Goal: Transaction & Acquisition: Purchase product/service

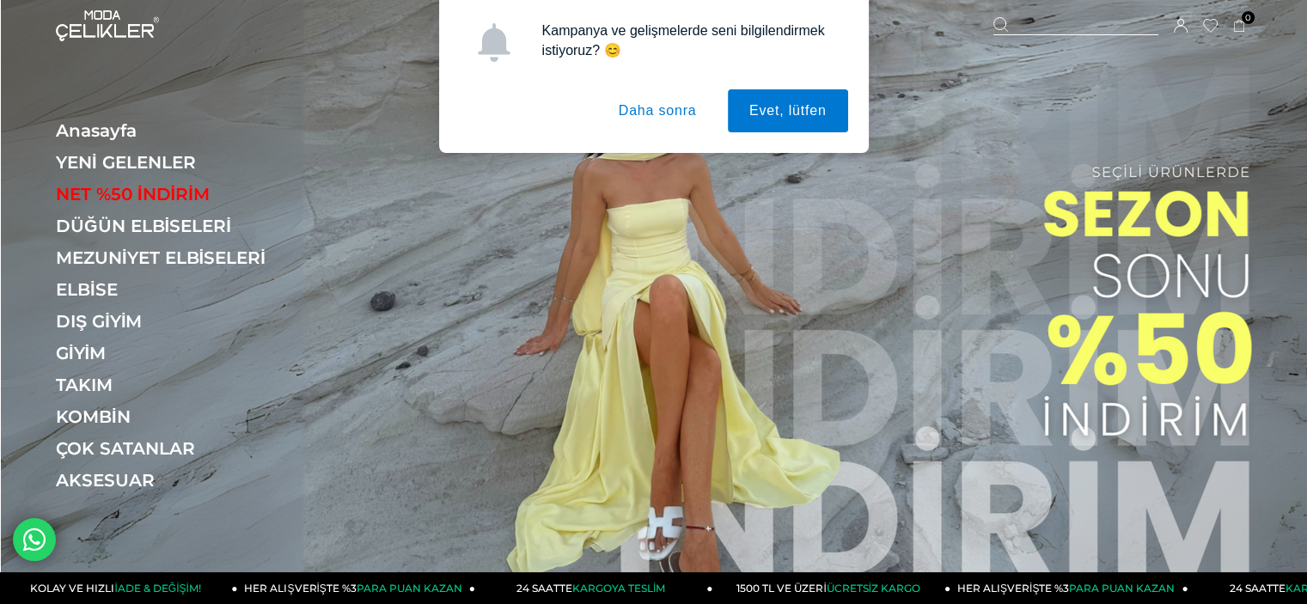
click at [593, 240] on img at bounding box center [654, 306] width 1306 height 612
click at [674, 110] on button "Daha sonra" at bounding box center [657, 110] width 121 height 43
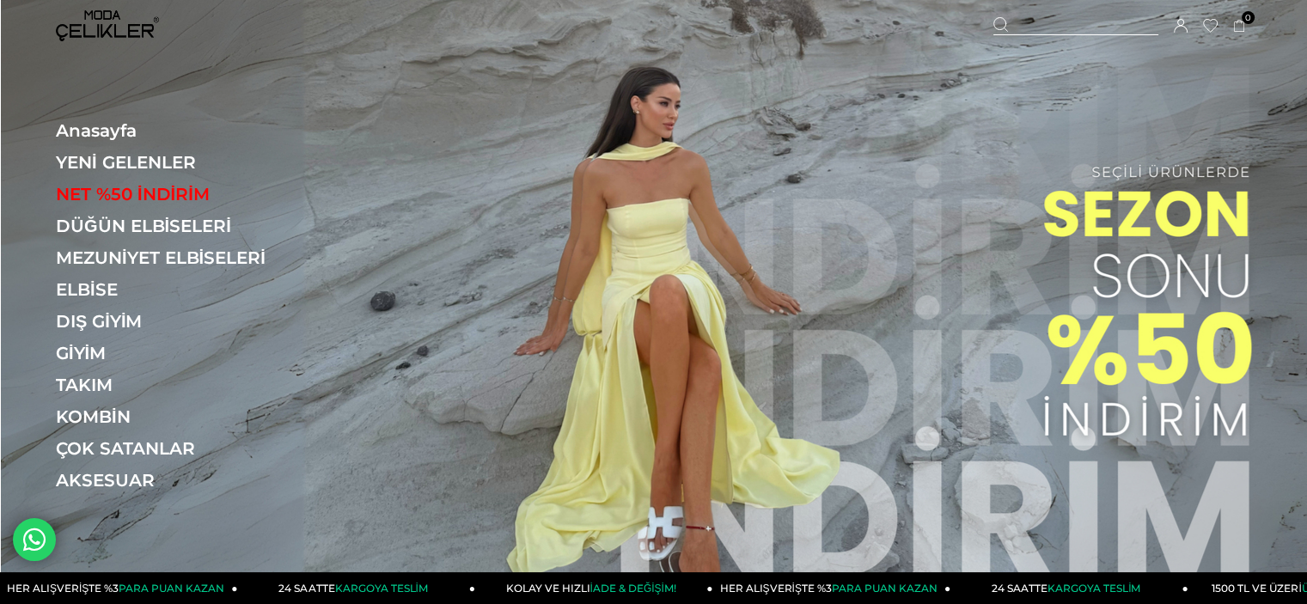
click at [84, 285] on link "ELBİSE" at bounding box center [174, 289] width 236 height 21
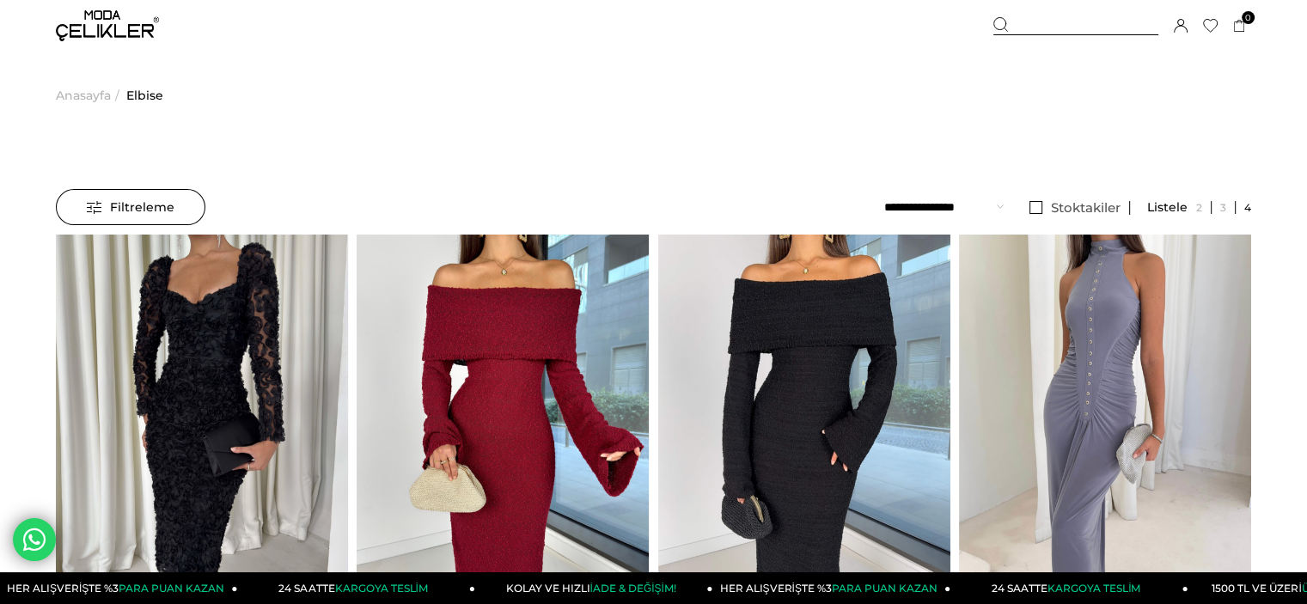
click at [149, 206] on span "Filtreleme" at bounding box center [131, 207] width 88 height 34
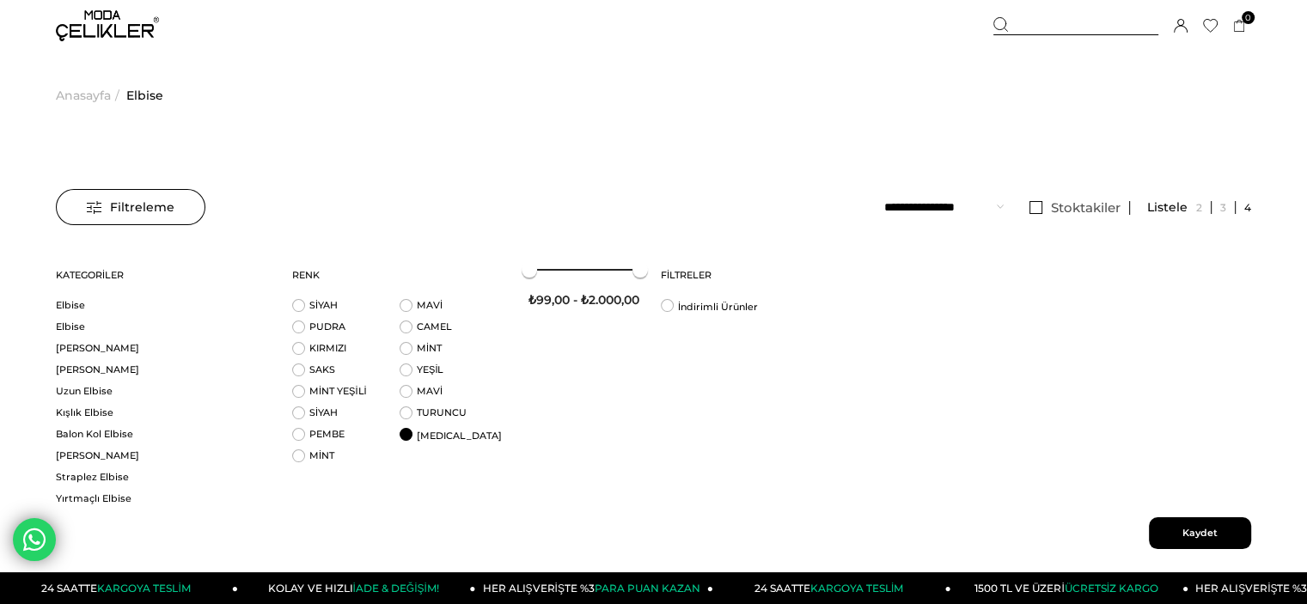
click at [405, 432] on li "BEYAZ" at bounding box center [453, 438] width 107 height 21
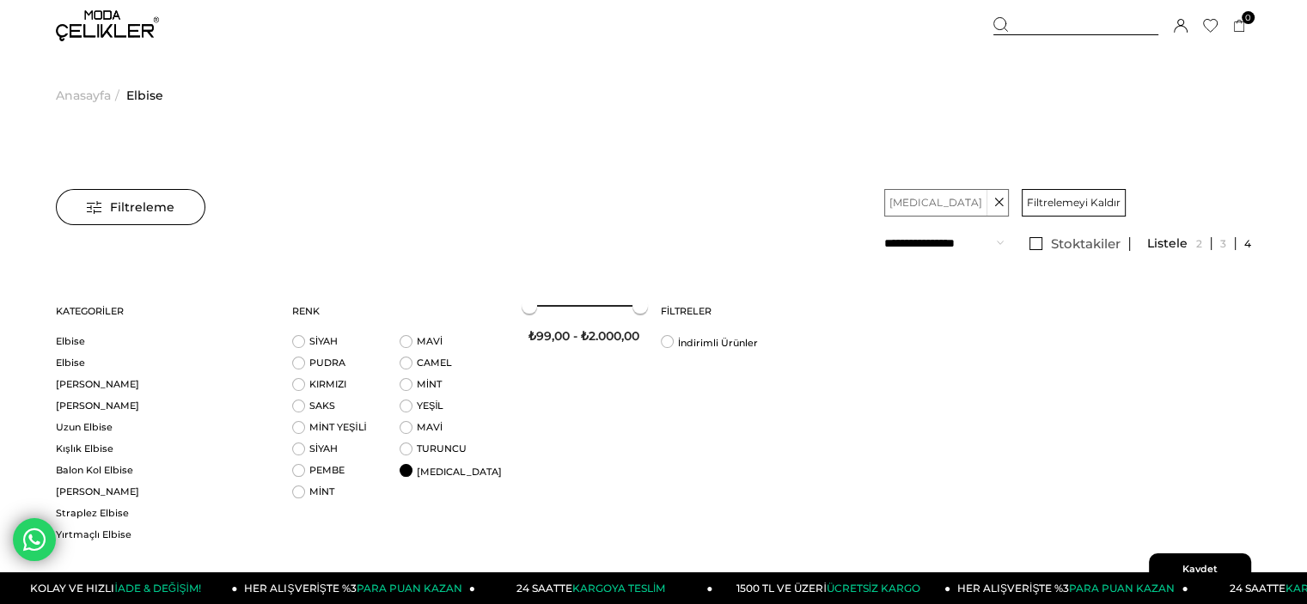
click at [1199, 566] on span "Kaydet" at bounding box center [1200, 569] width 102 height 32
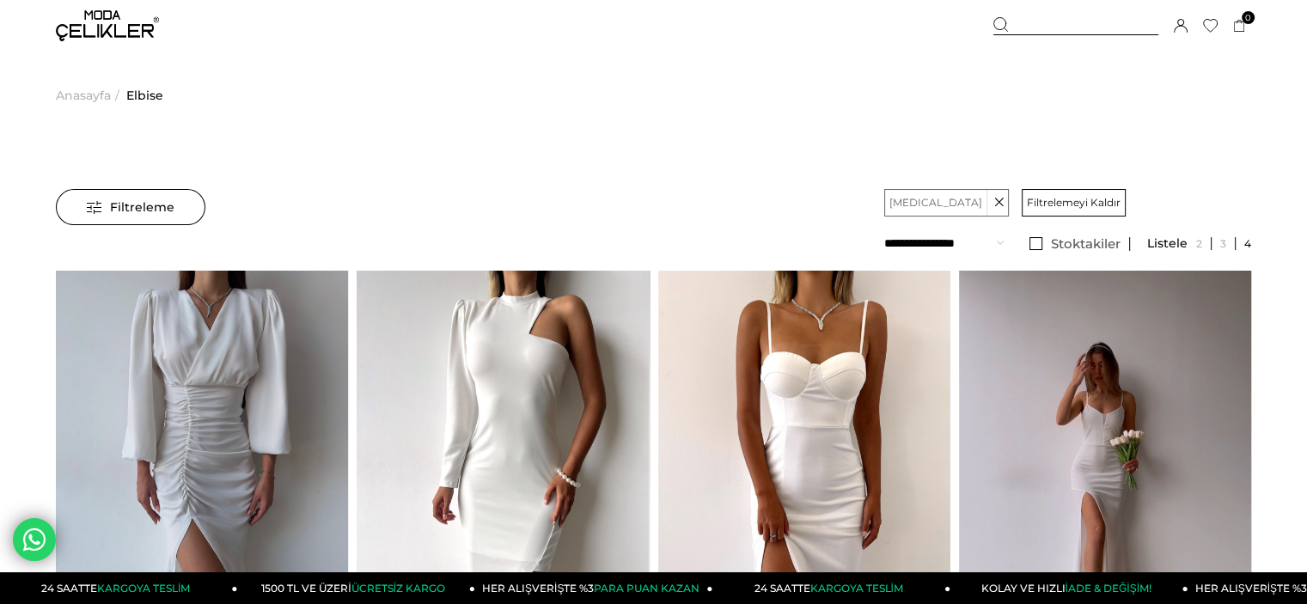
click at [1027, 207] on span "Filtrelemeyi Kaldır" at bounding box center [1074, 203] width 94 height 26
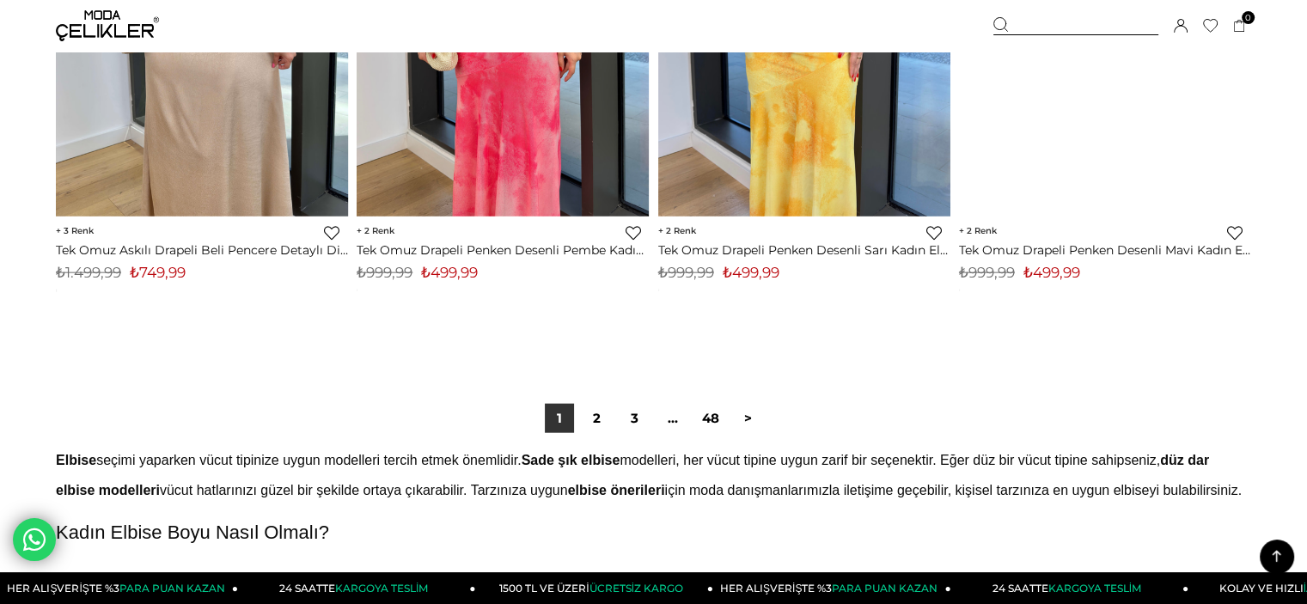
scroll to position [10654, 0]
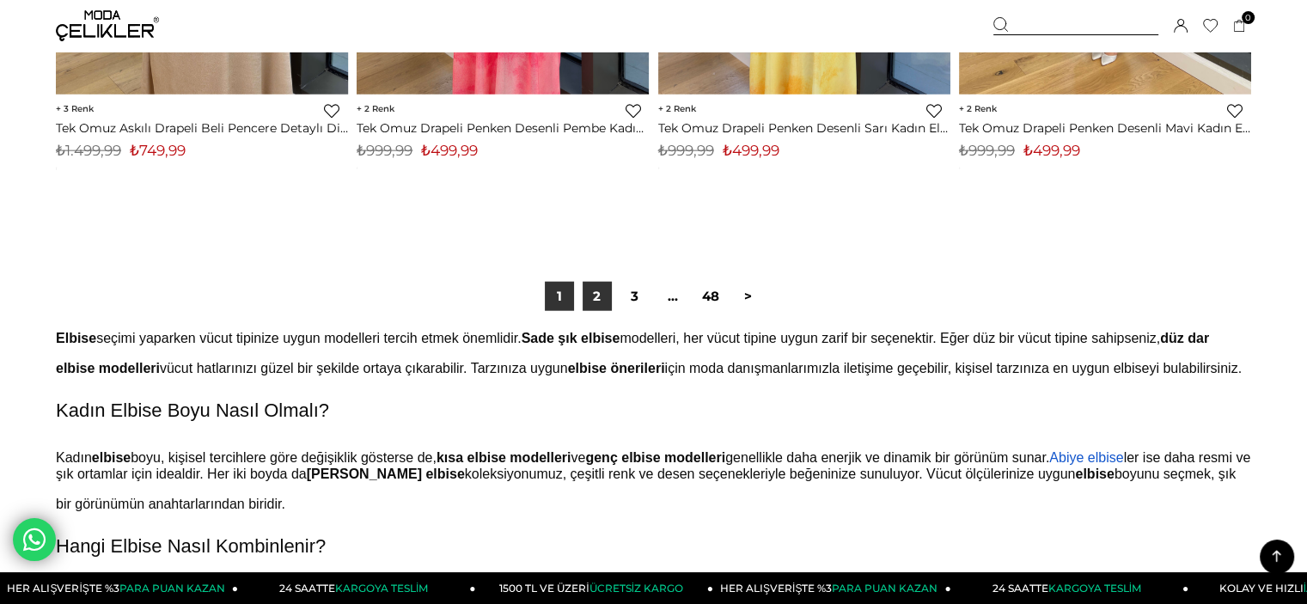
click at [591, 292] on link "2" at bounding box center [597, 296] width 29 height 29
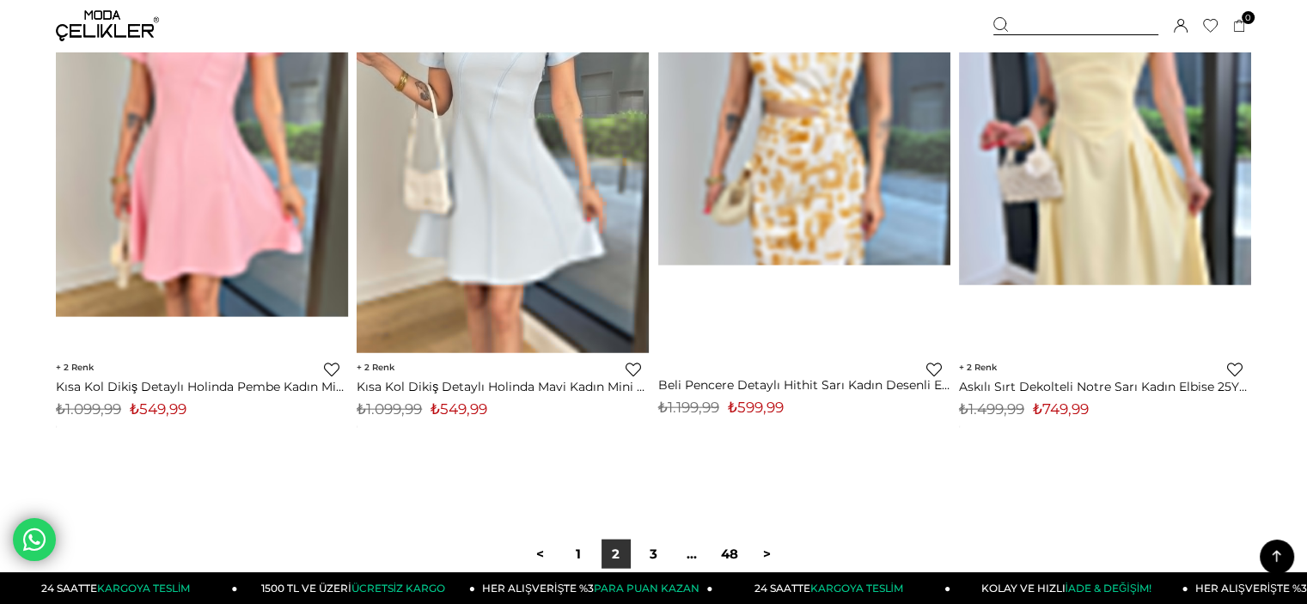
scroll to position [10482, 0]
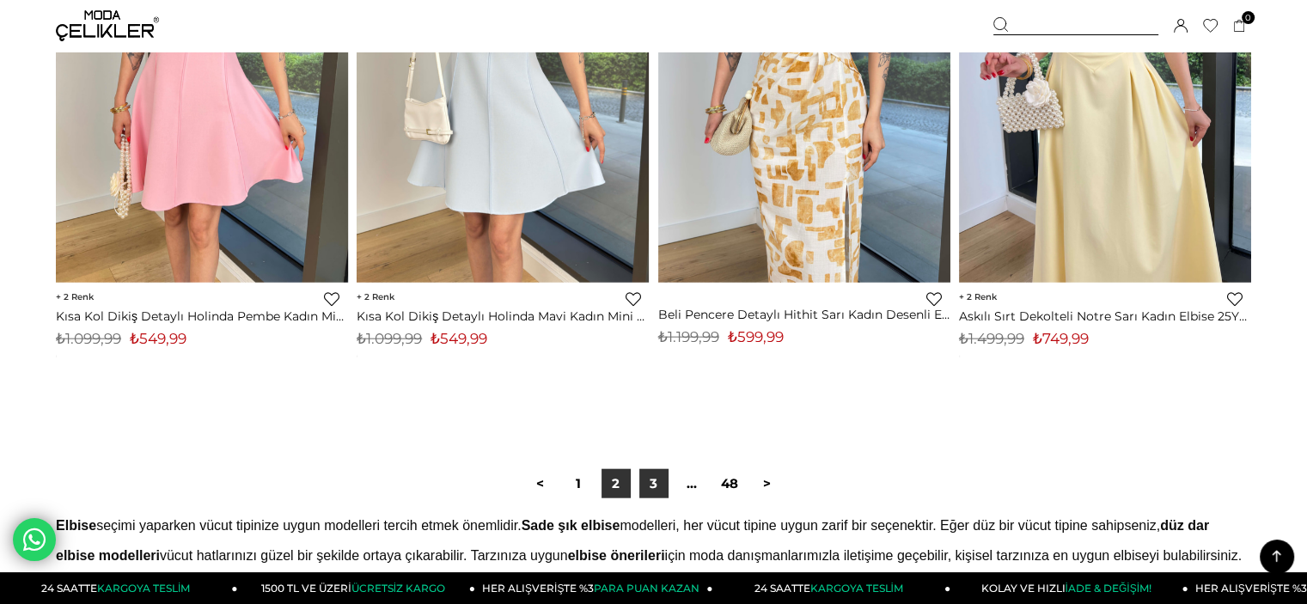
click at [656, 491] on link "3" at bounding box center [653, 483] width 29 height 29
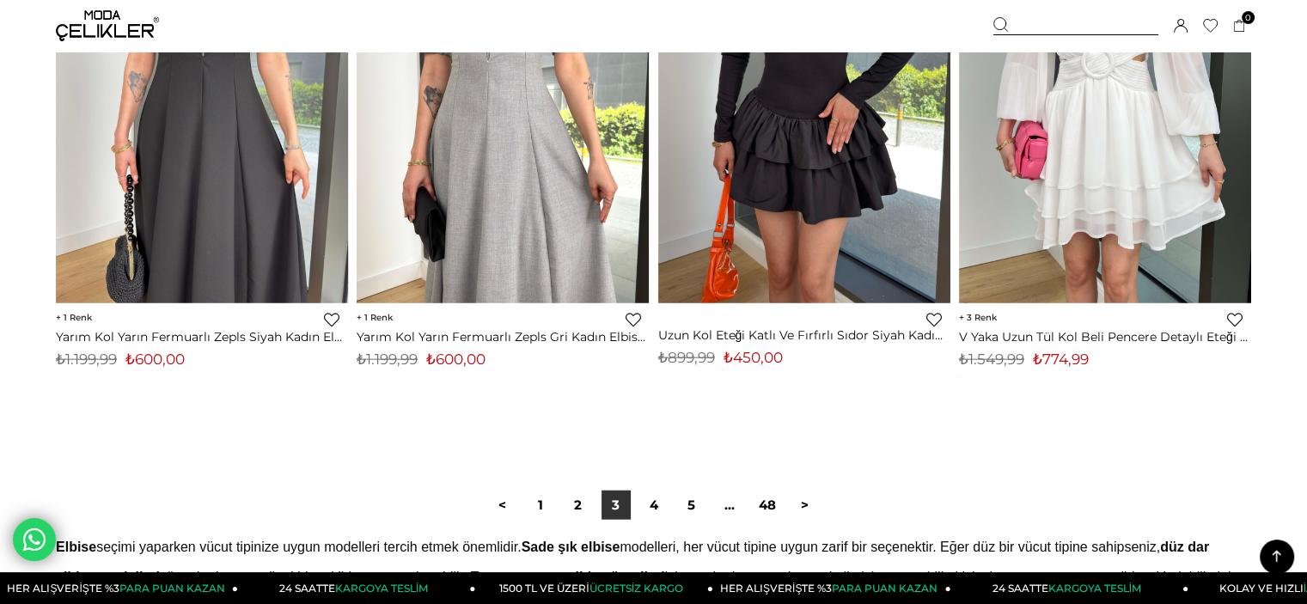
scroll to position [10568, 0]
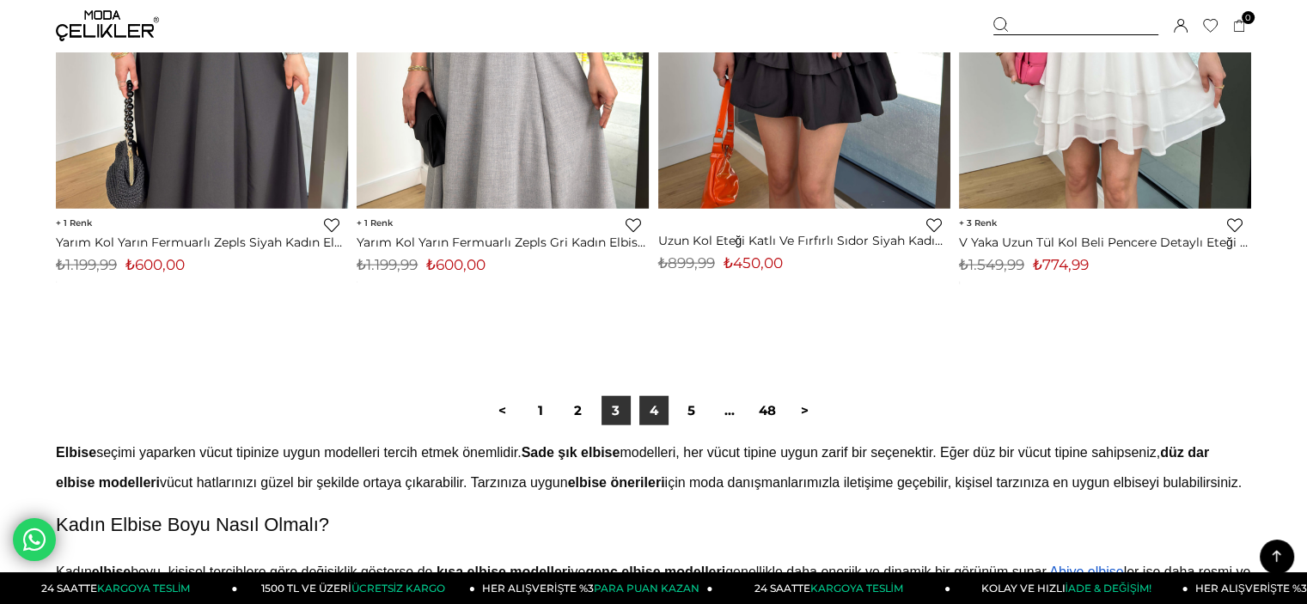
click at [654, 412] on link "4" at bounding box center [653, 410] width 29 height 29
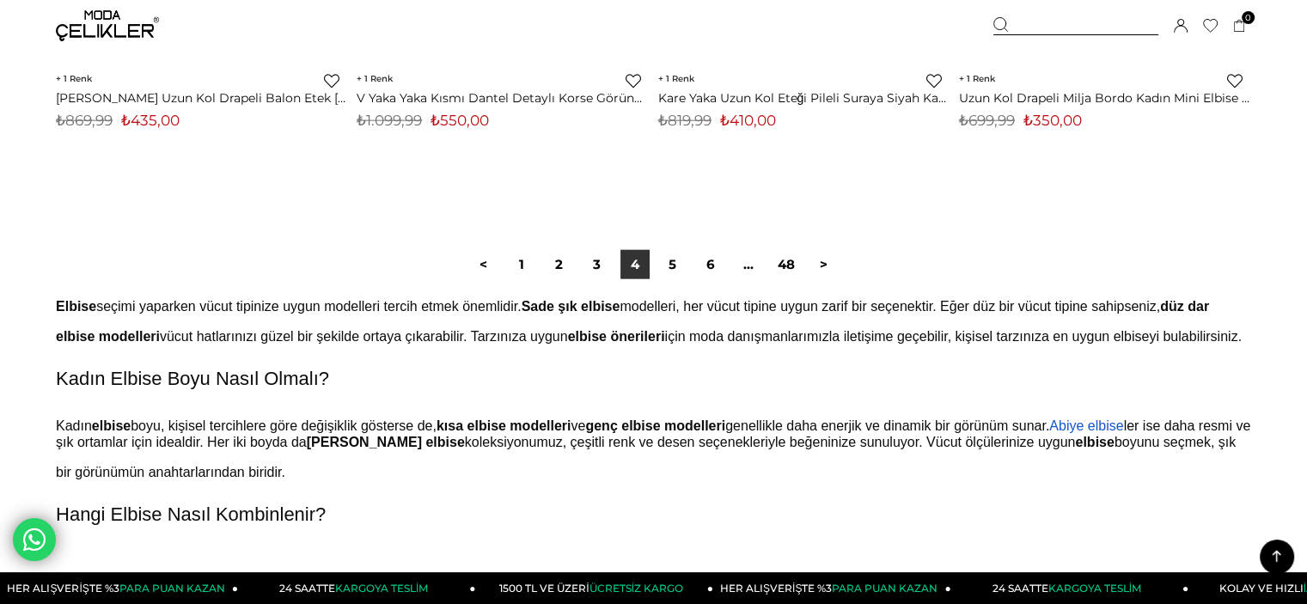
scroll to position [10740, 0]
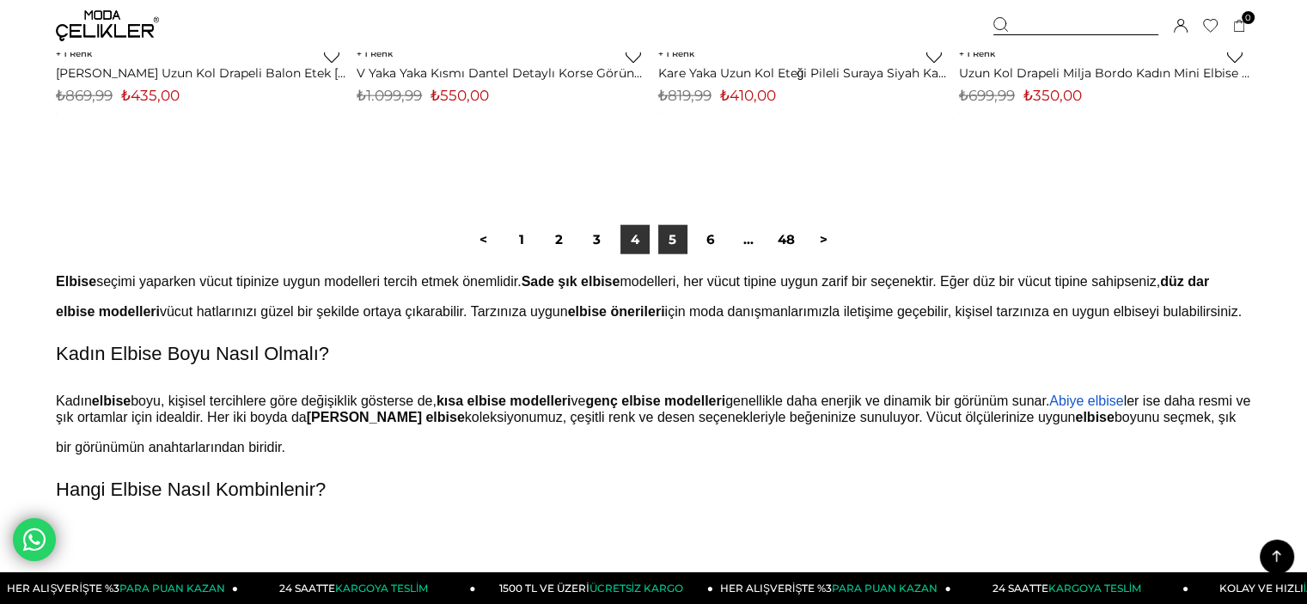
click at [680, 241] on link "5" at bounding box center [672, 239] width 29 height 29
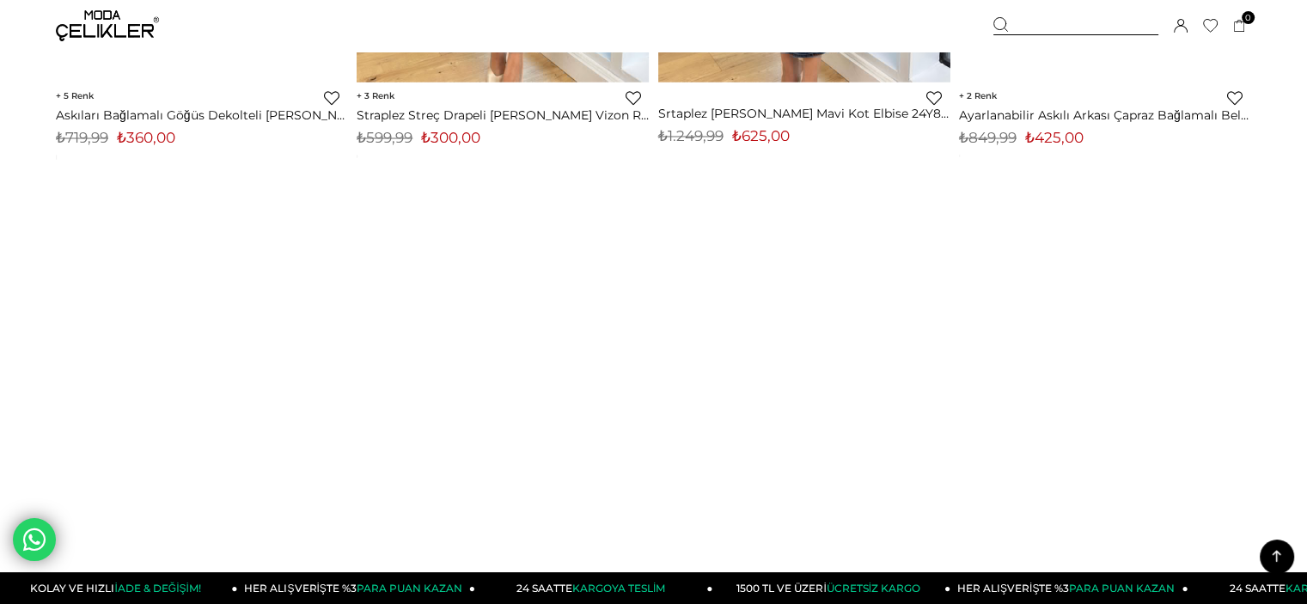
scroll to position [9880, 0]
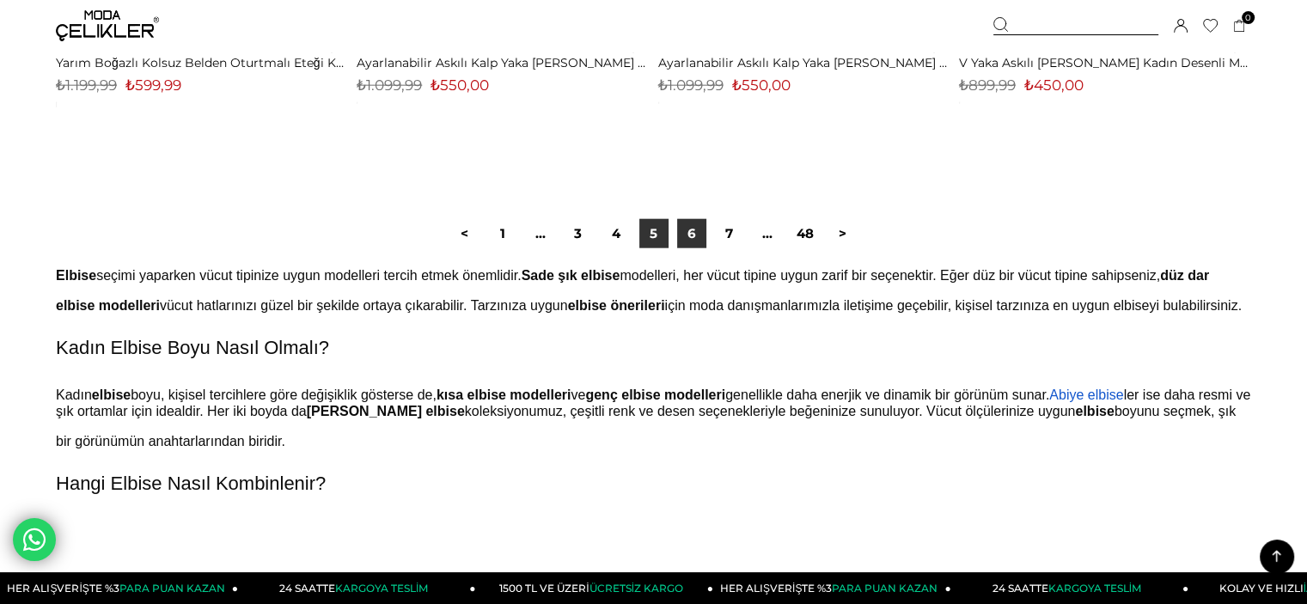
click at [692, 229] on link "6" at bounding box center [691, 233] width 29 height 29
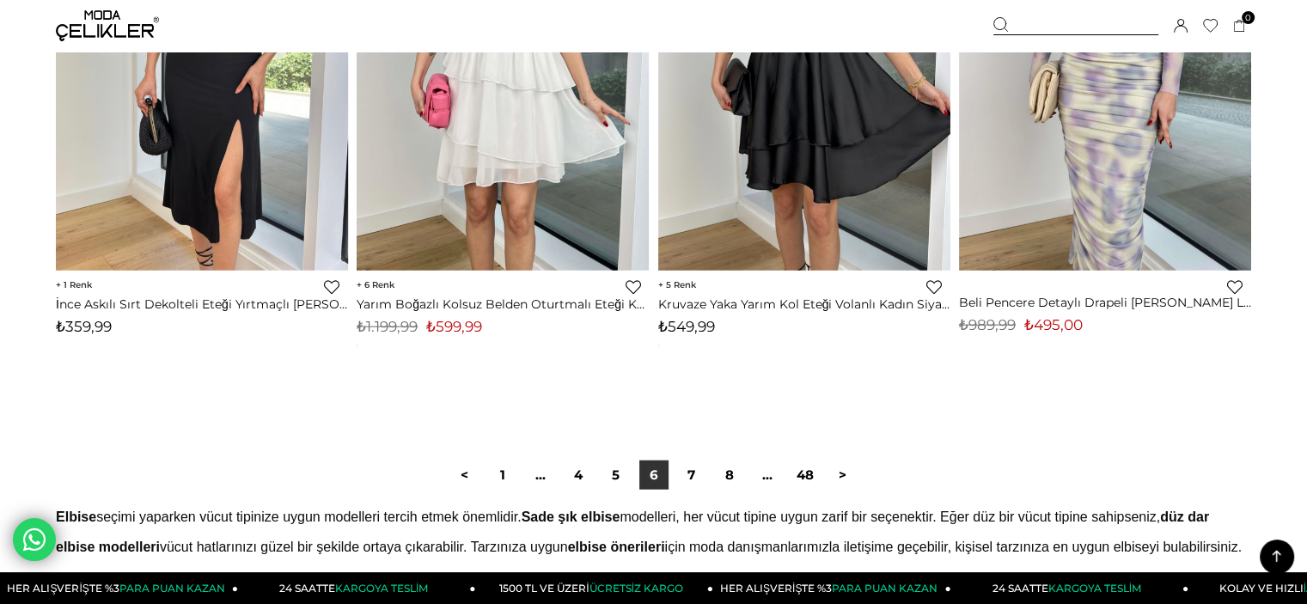
scroll to position [10654, 0]
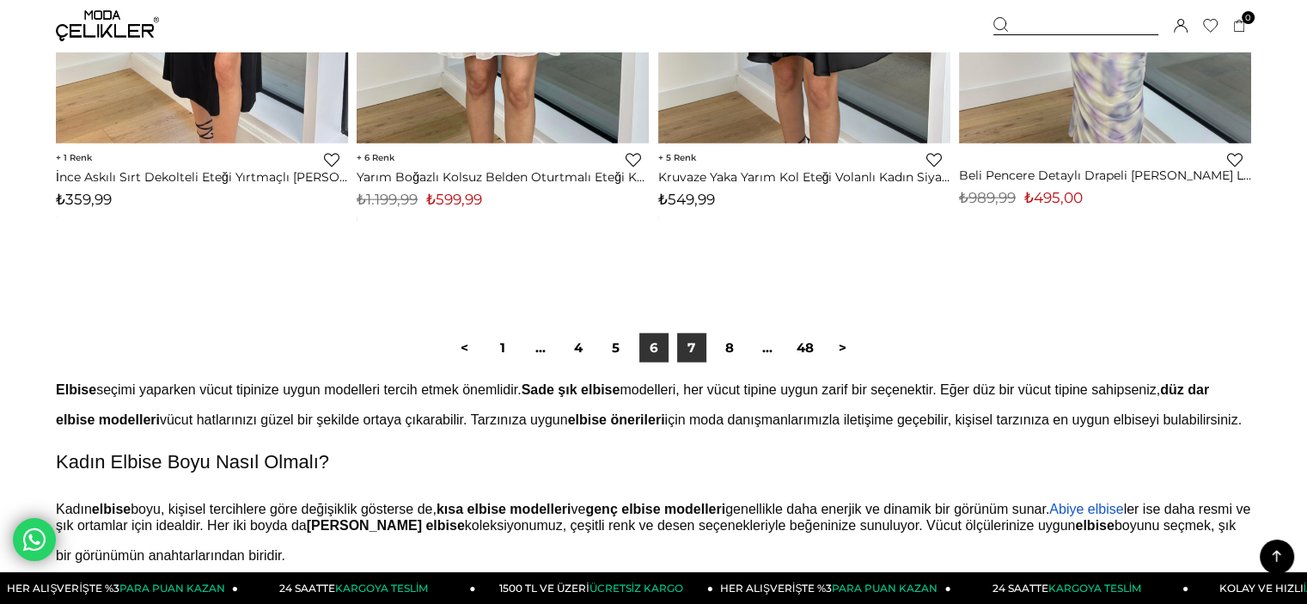
click at [692, 348] on link "7" at bounding box center [691, 347] width 29 height 29
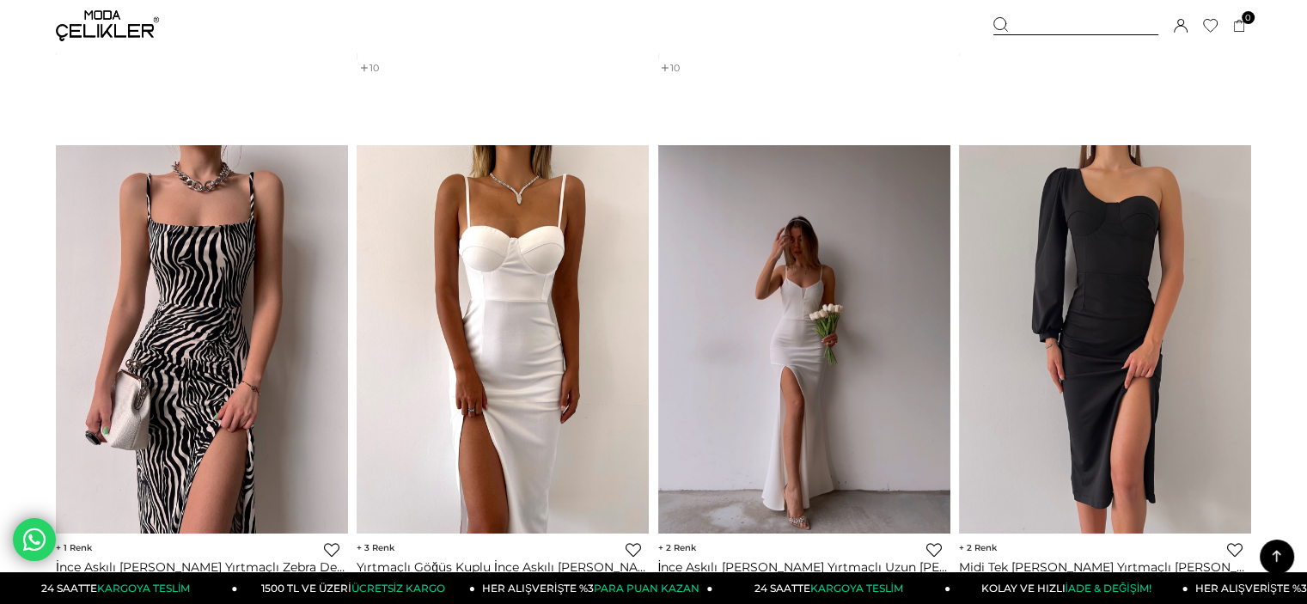
scroll to position [7217, 0]
